Goal: Check status: Check status

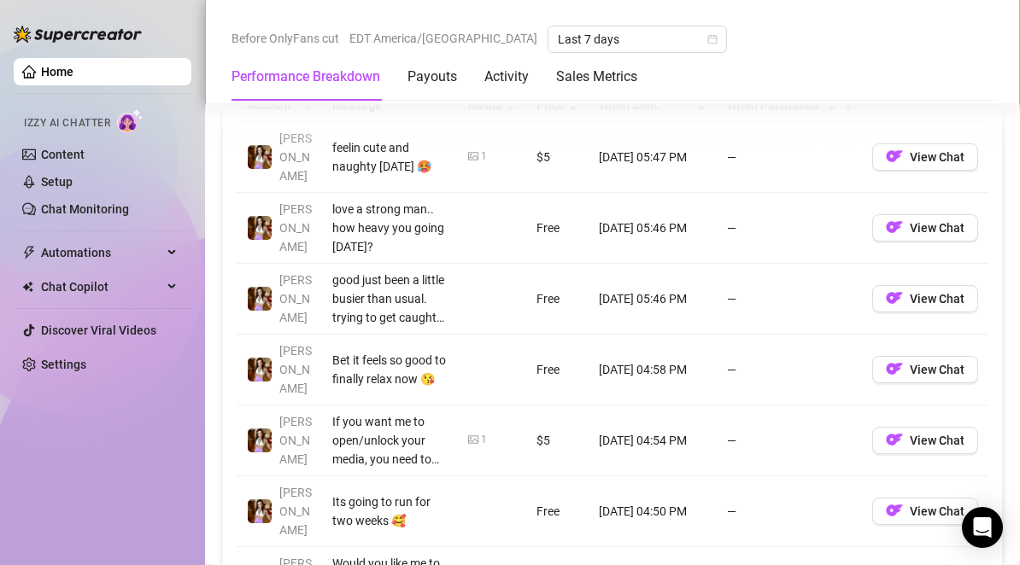
scroll to position [1651, 0]
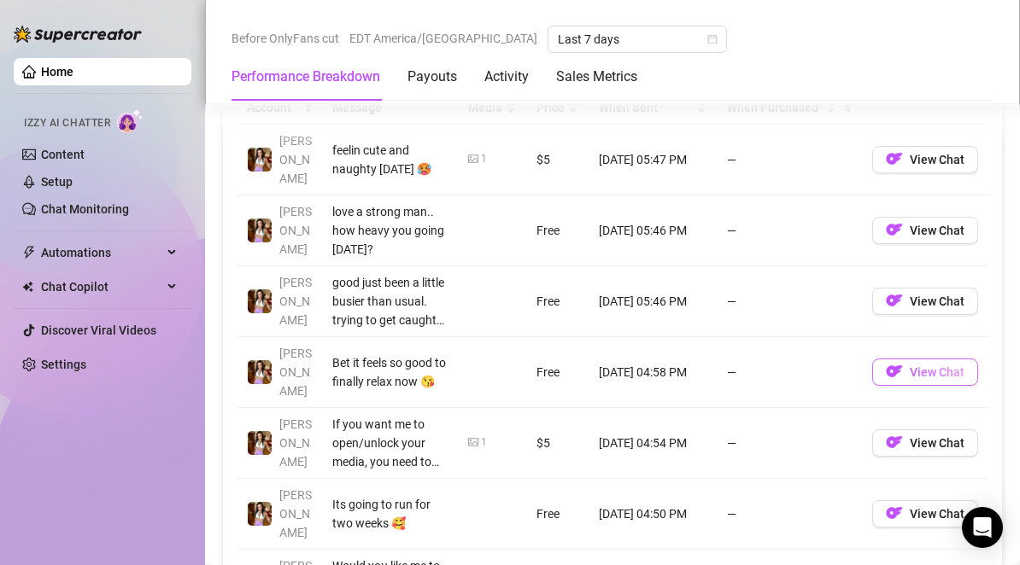
click at [910, 366] on span "View Chat" at bounding box center [937, 373] width 55 height 14
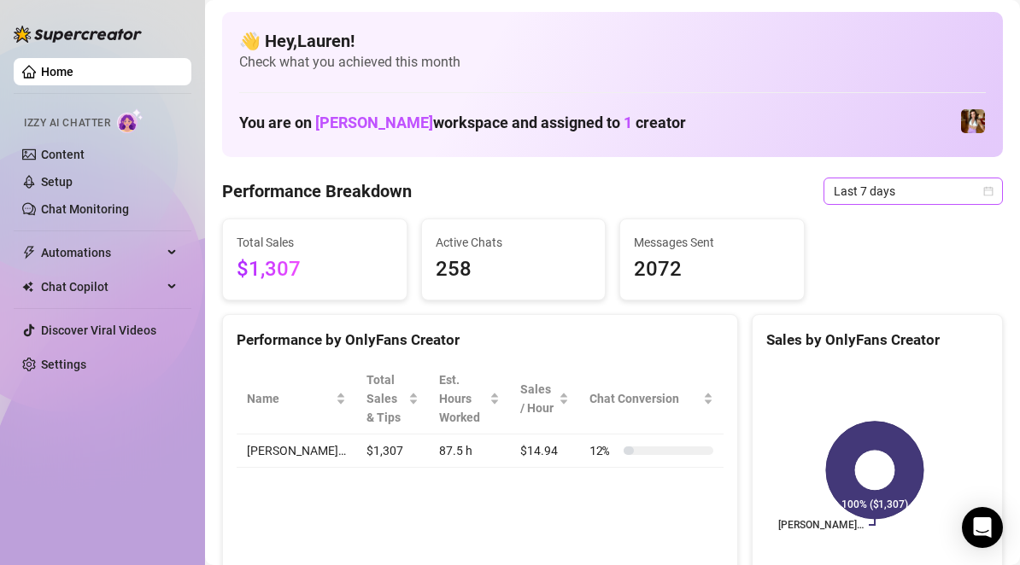
click at [834, 203] on span "Last 7 days" at bounding box center [913, 192] width 159 height 26
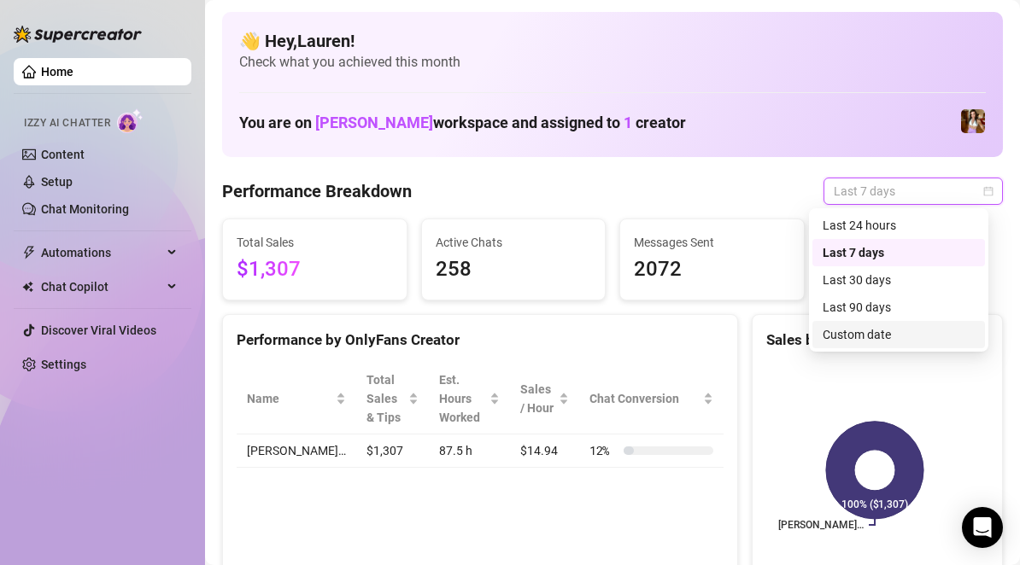
click at [851, 332] on div "Custom date" at bounding box center [899, 334] width 152 height 19
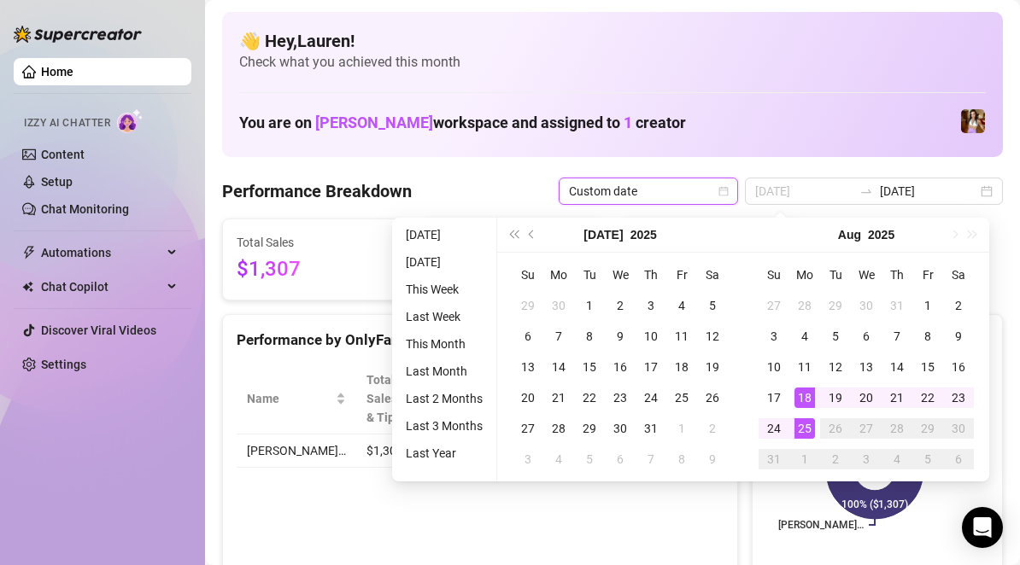
type input "2025-08-18"
click at [803, 390] on div "18" at bounding box center [804, 398] width 21 height 21
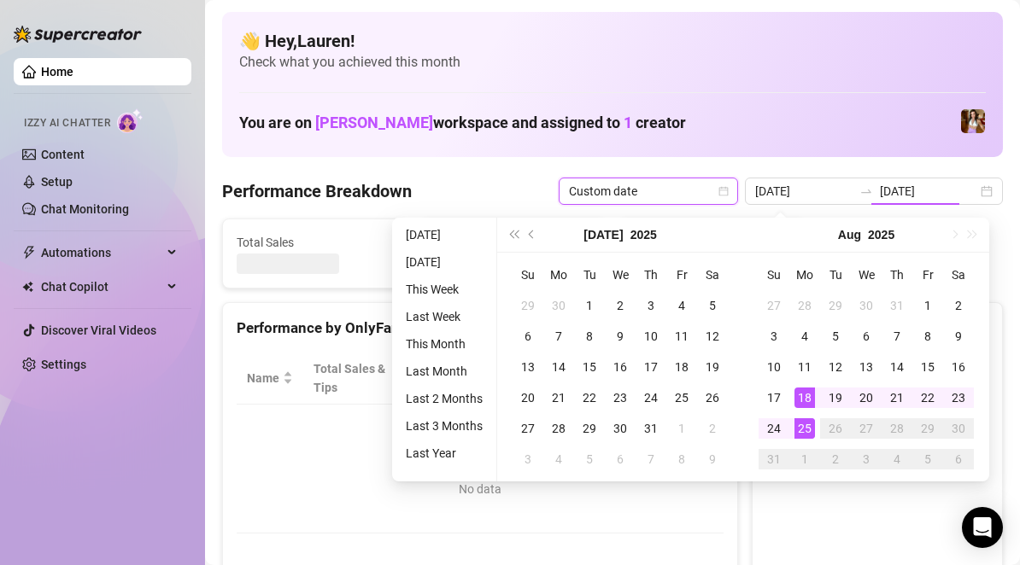
type input "2025-08-18"
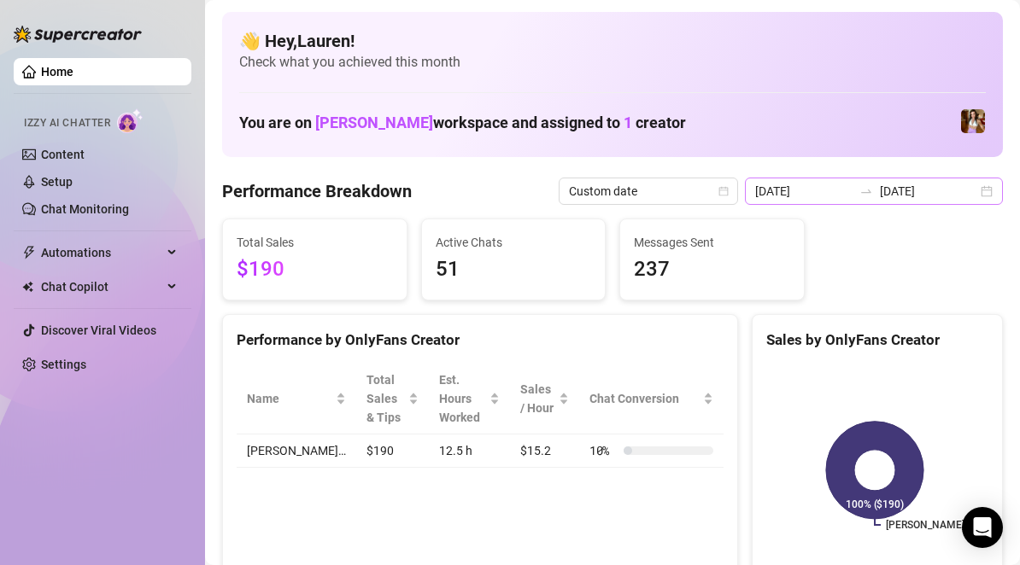
click at [970, 201] on div "2025-08-18 2025-08-18" at bounding box center [874, 191] width 258 height 27
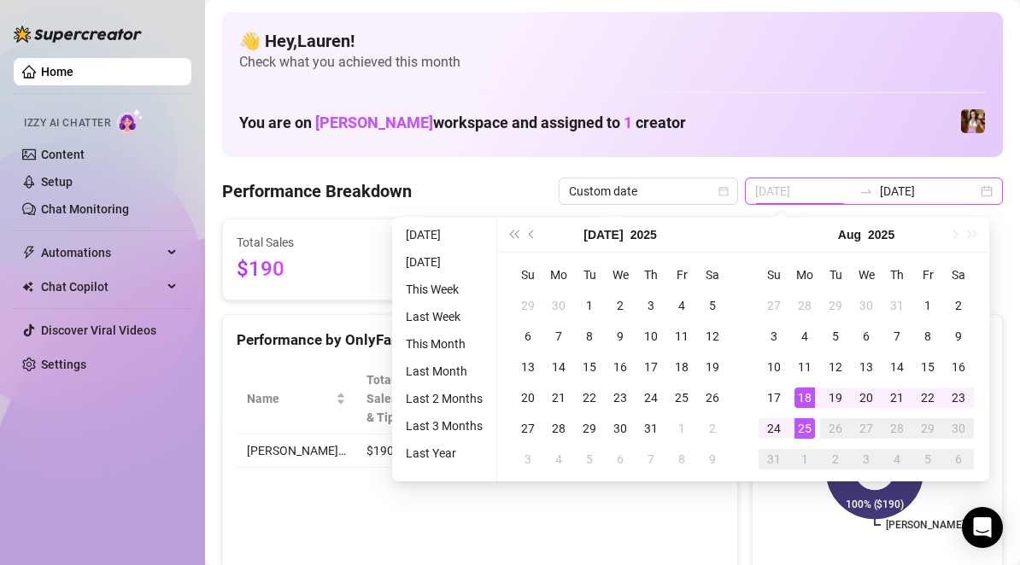
type input "[DATE]"
click at [806, 431] on div "25" at bounding box center [804, 429] width 21 height 21
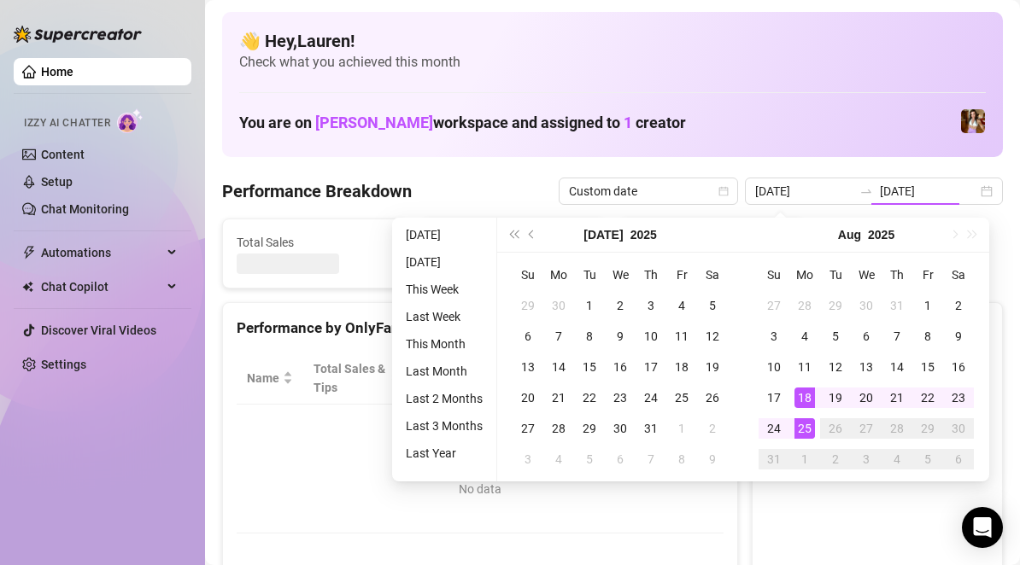
type input "[DATE]"
